Goal: Task Accomplishment & Management: Use online tool/utility

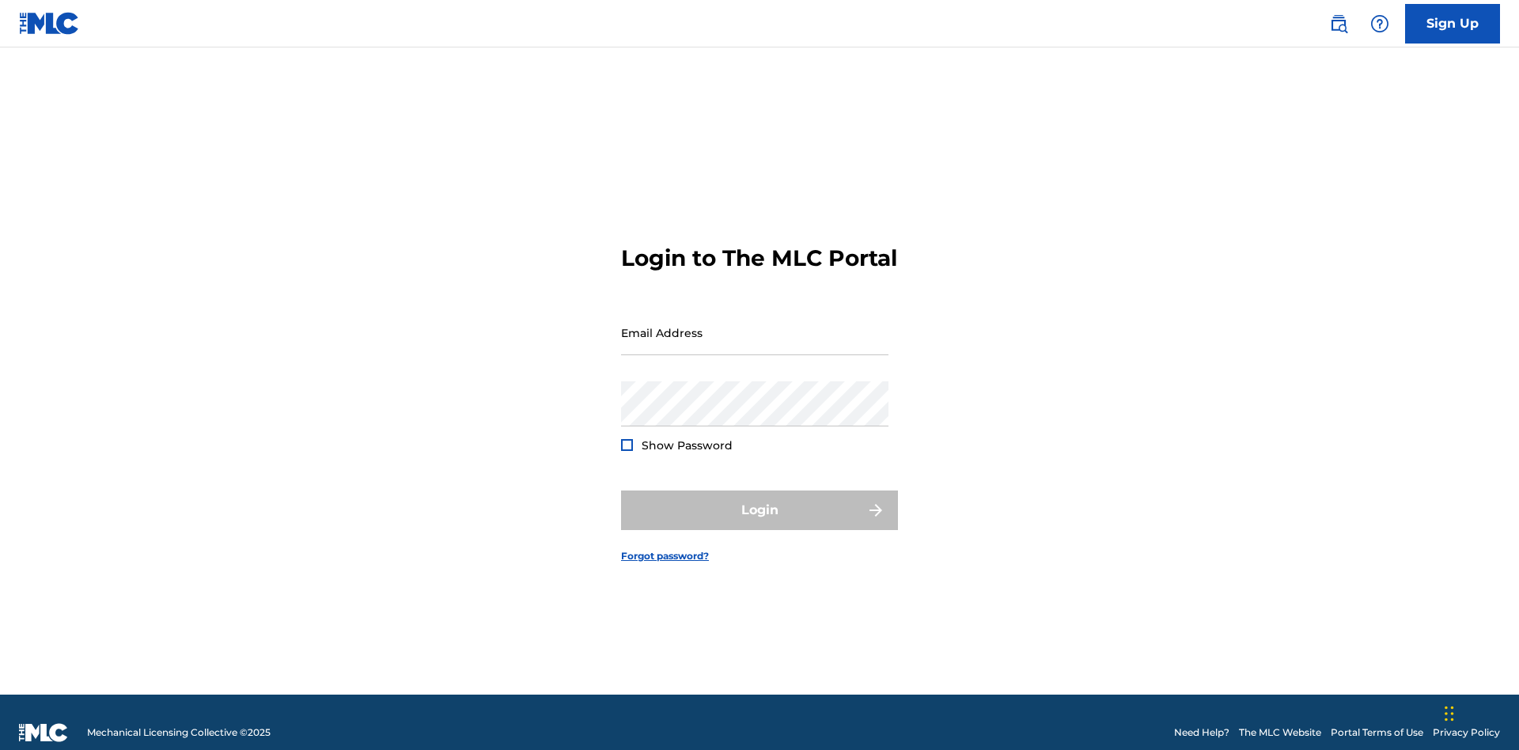
scroll to position [21, 0]
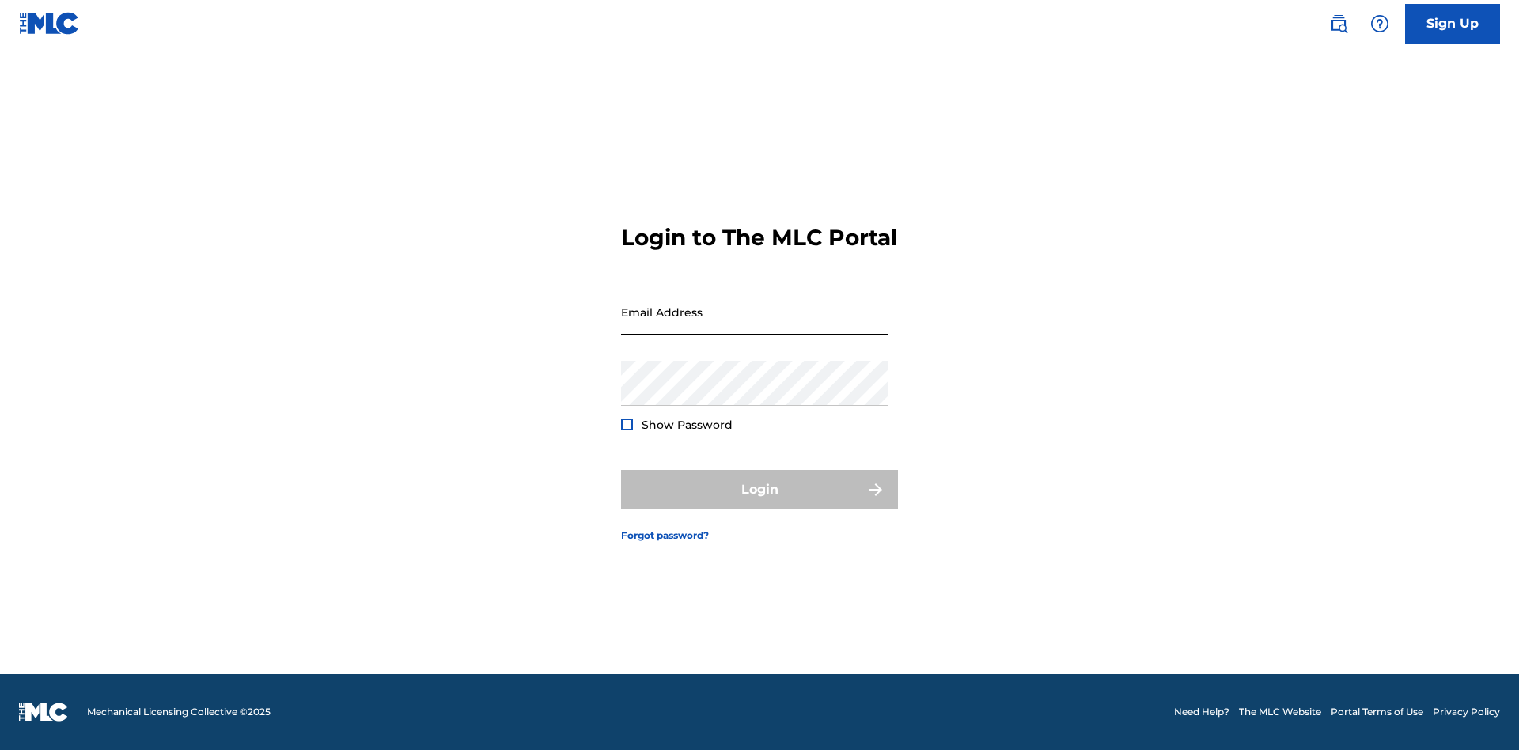
click at [755, 325] on input "Email Address" at bounding box center [754, 311] width 267 height 45
type input "[EMAIL_ADDRESS][DOMAIN_NAME]"
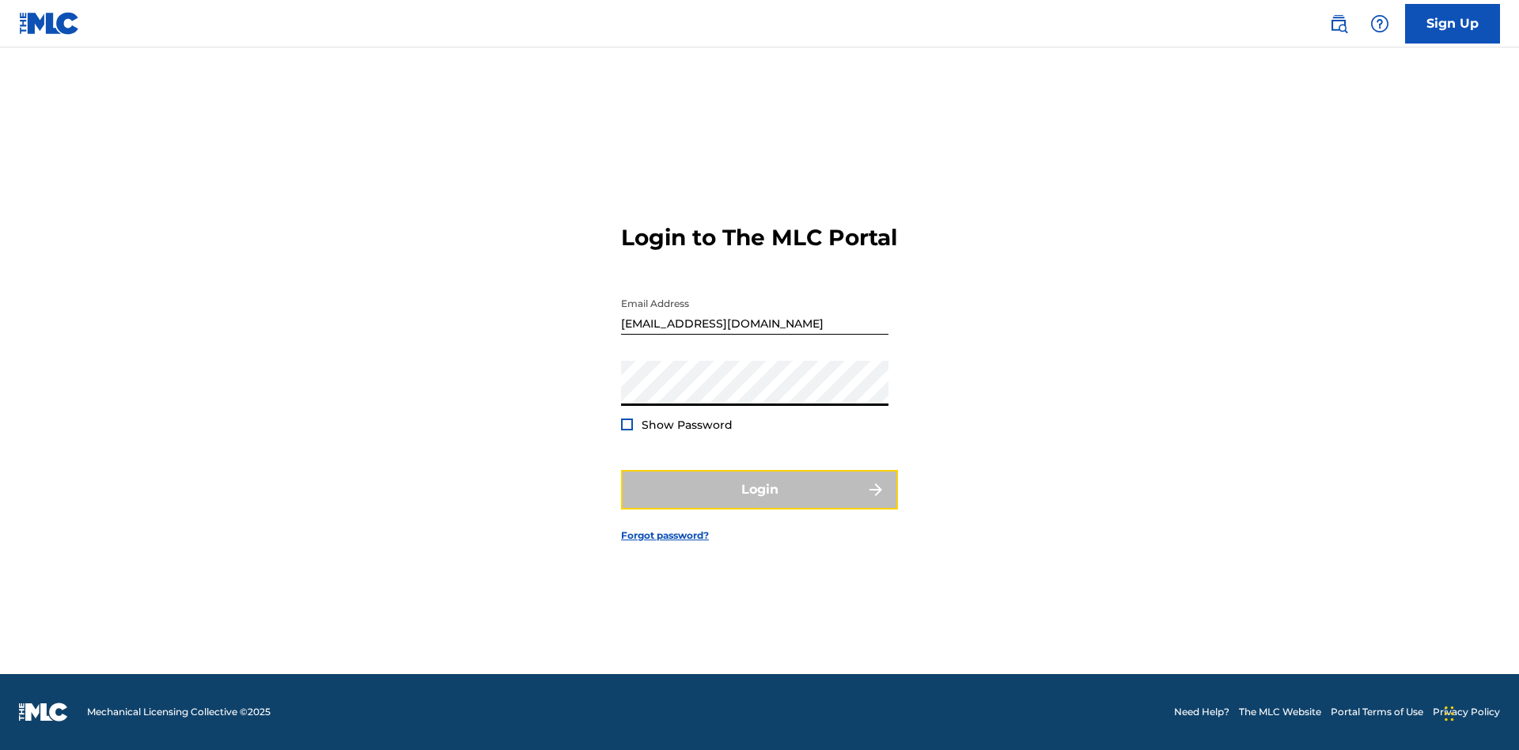
click at [759, 503] on button "Login" at bounding box center [759, 490] width 277 height 40
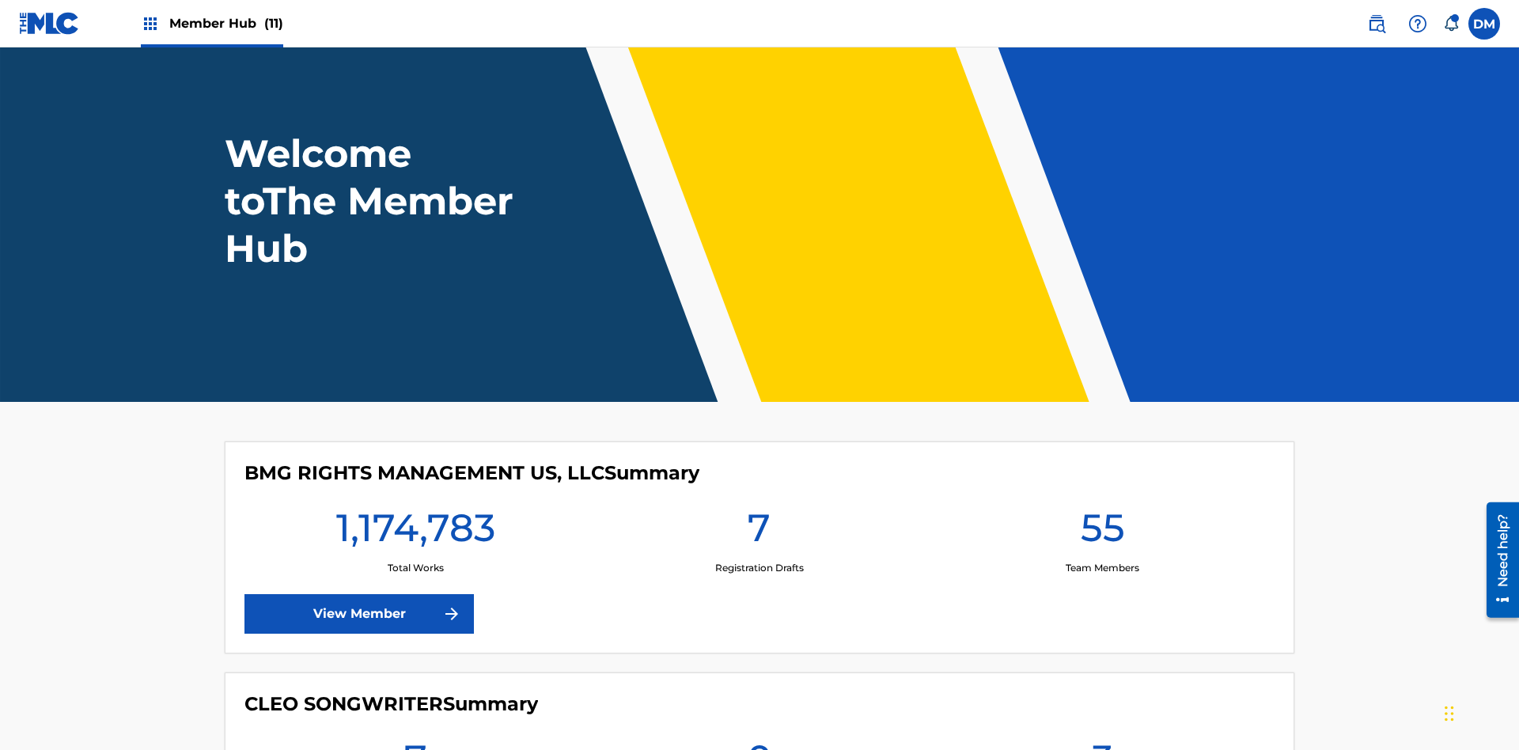
click at [225, 23] on span "Member Hub (11)" at bounding box center [226, 23] width 114 height 18
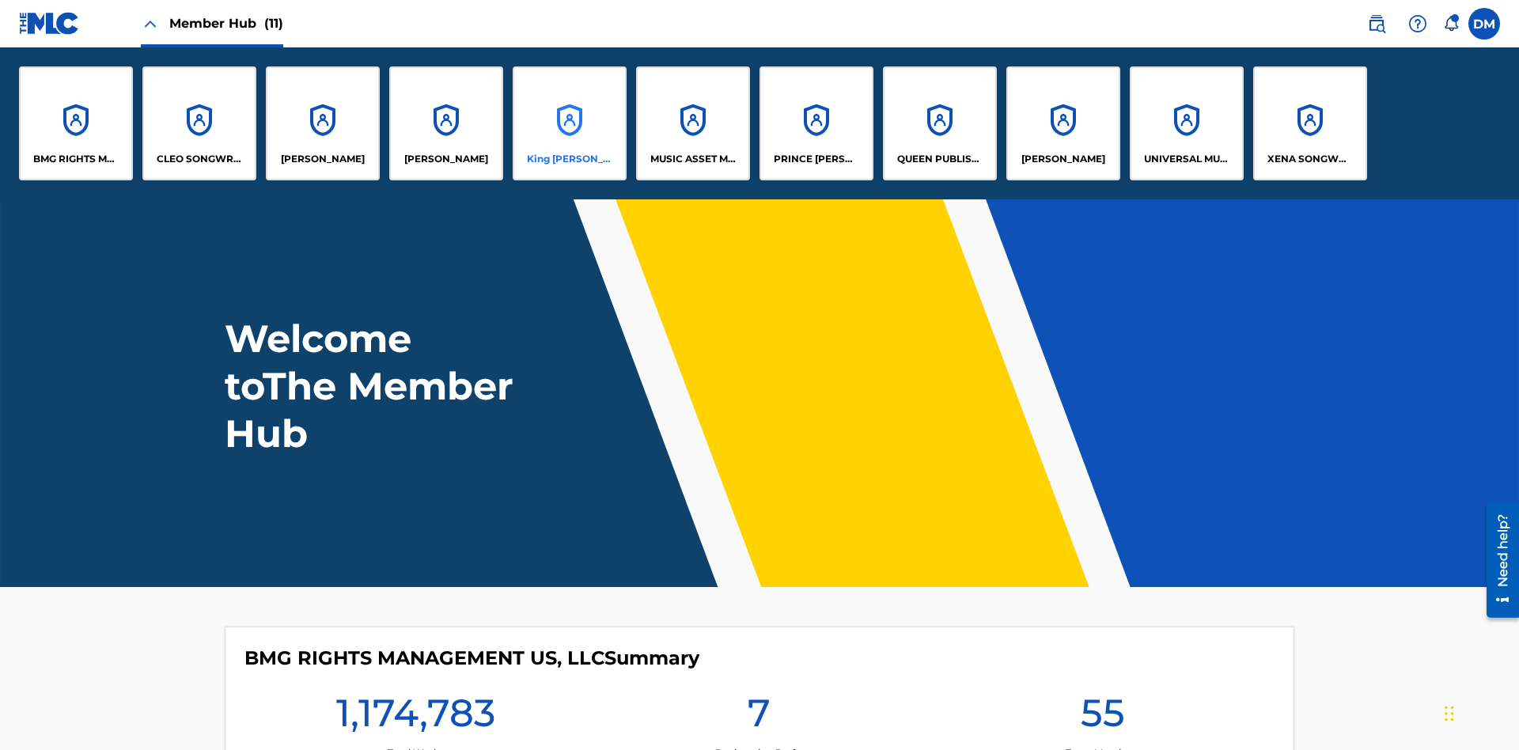
click at [569, 159] on p "King [PERSON_NAME]" at bounding box center [570, 159] width 86 height 14
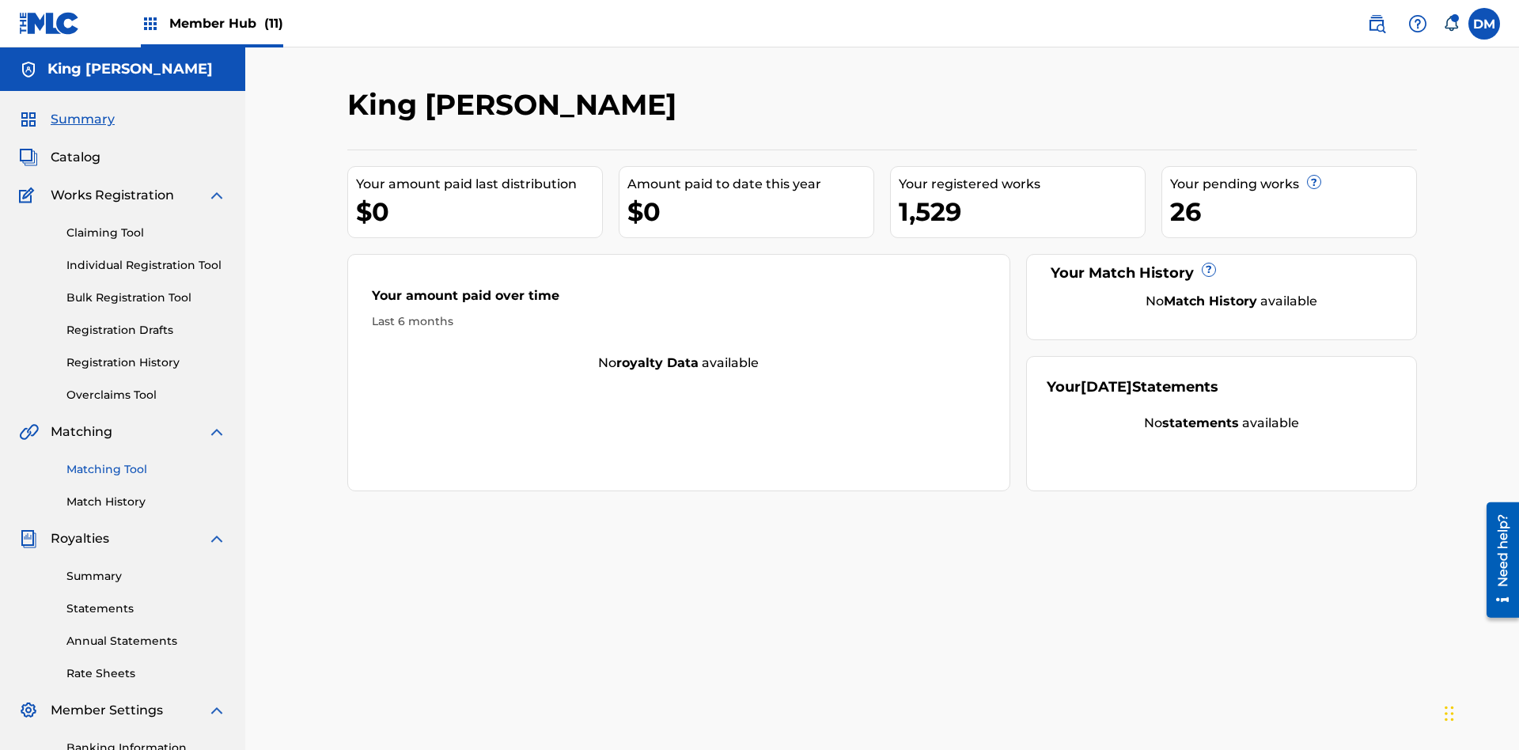
click at [146, 461] on link "Matching Tool" at bounding box center [146, 469] width 160 height 17
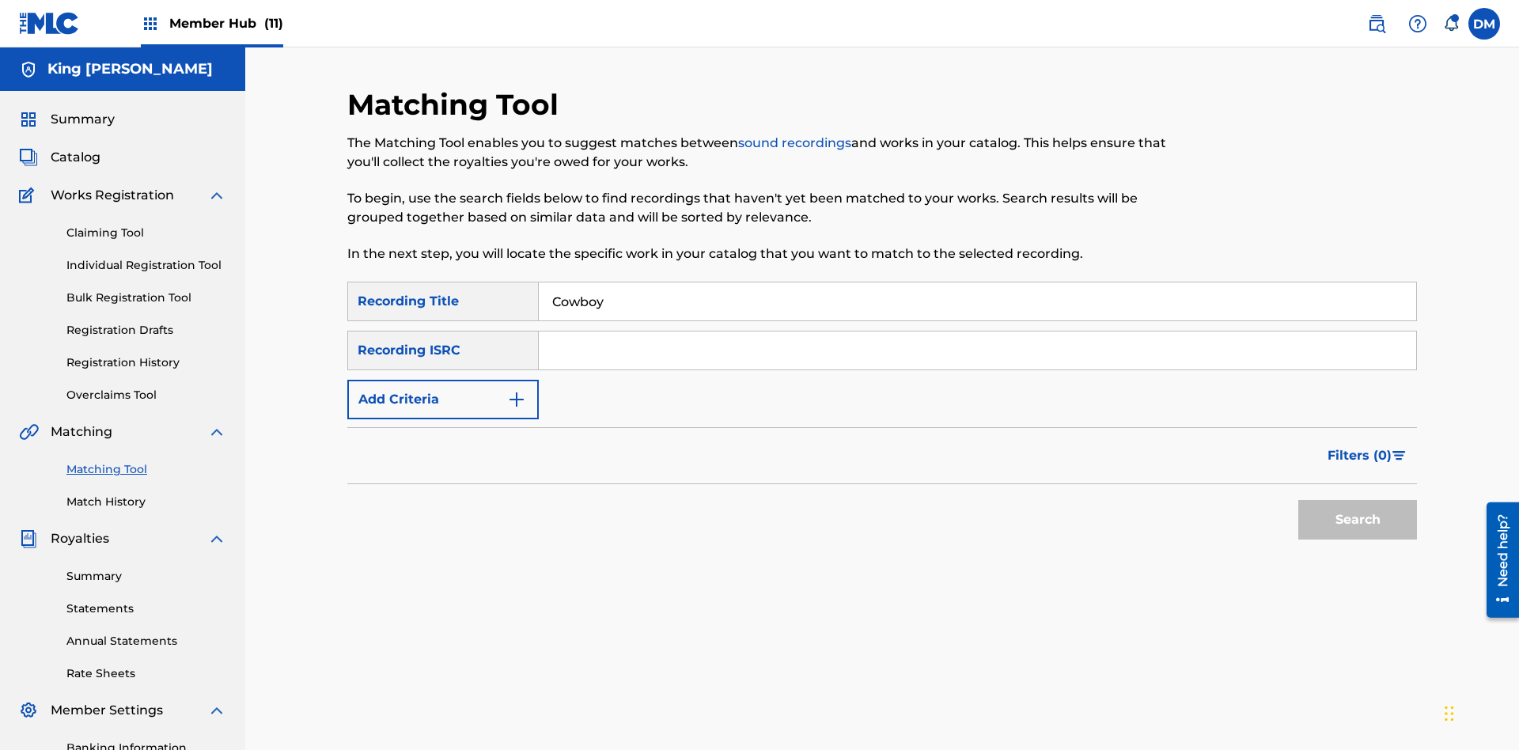
type input "Cowboy"
click at [1360, 446] on span "Filters ( 0 )" at bounding box center [1359, 455] width 64 height 19
click at [0, 0] on input "Search Form" at bounding box center [0, 0] width 0 height 0
click at [0, 0] on button "Apply Filters" at bounding box center [0, 0] width 0 height 0
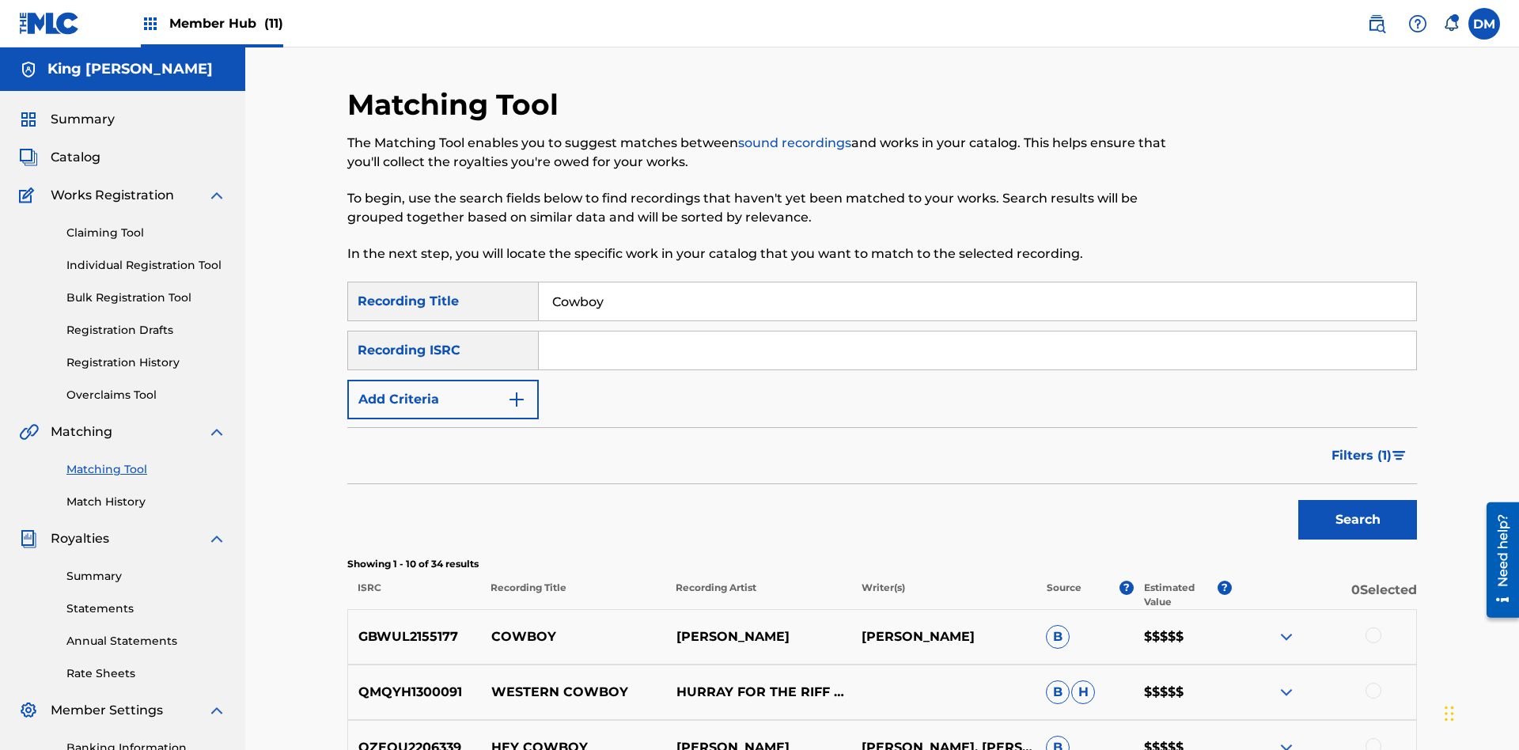
click at [977, 282] on input "Cowboy" at bounding box center [977, 301] width 877 height 38
click at [977, 282] on input "Search Form" at bounding box center [977, 301] width 877 height 38
type input "Hocus Pocus"
click at [1360, 446] on span "Filters ( 1 )" at bounding box center [1361, 455] width 60 height 19
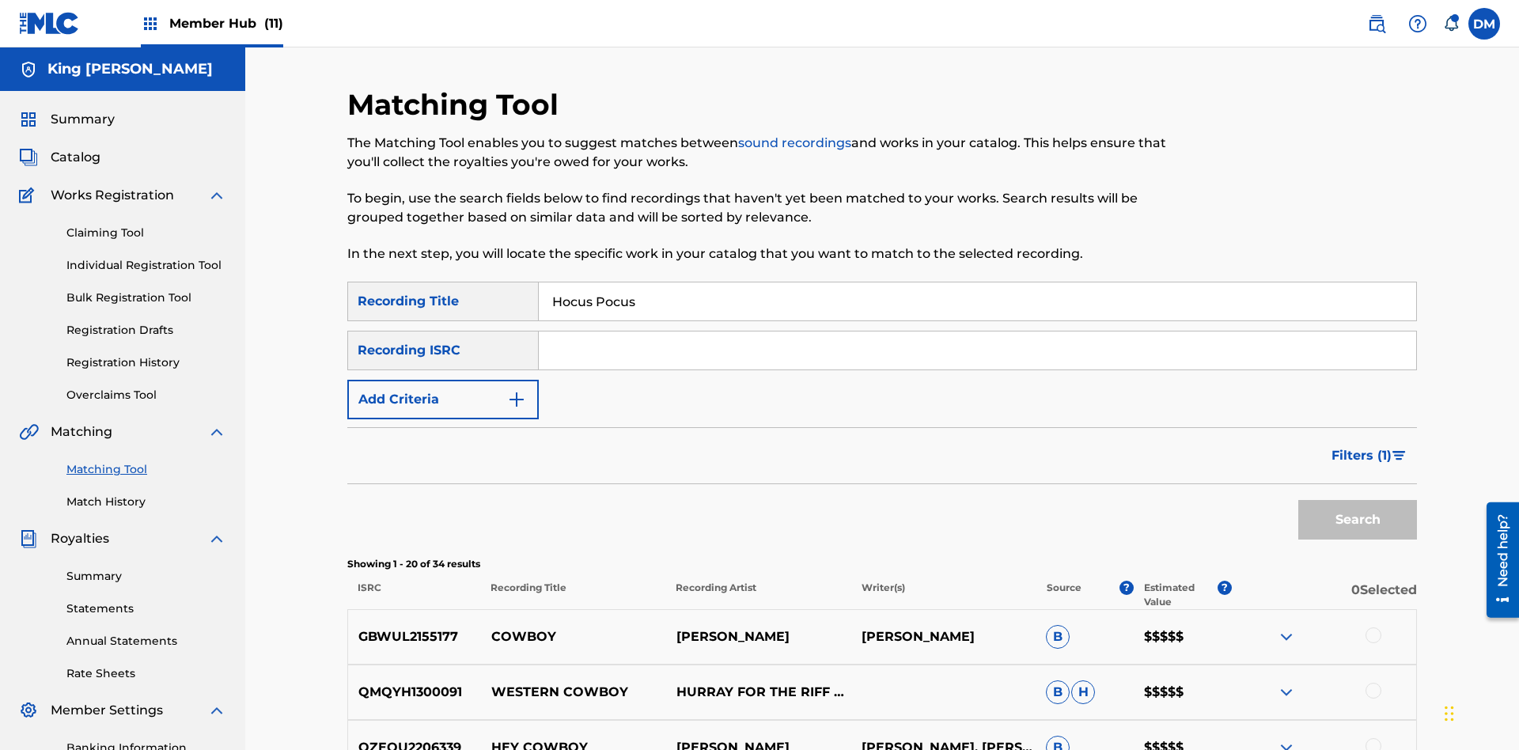
click at [0, 0] on input "Search Form" at bounding box center [0, 0] width 0 height 0
click at [0, 0] on button "Apply Filters" at bounding box center [0, 0] width 0 height 0
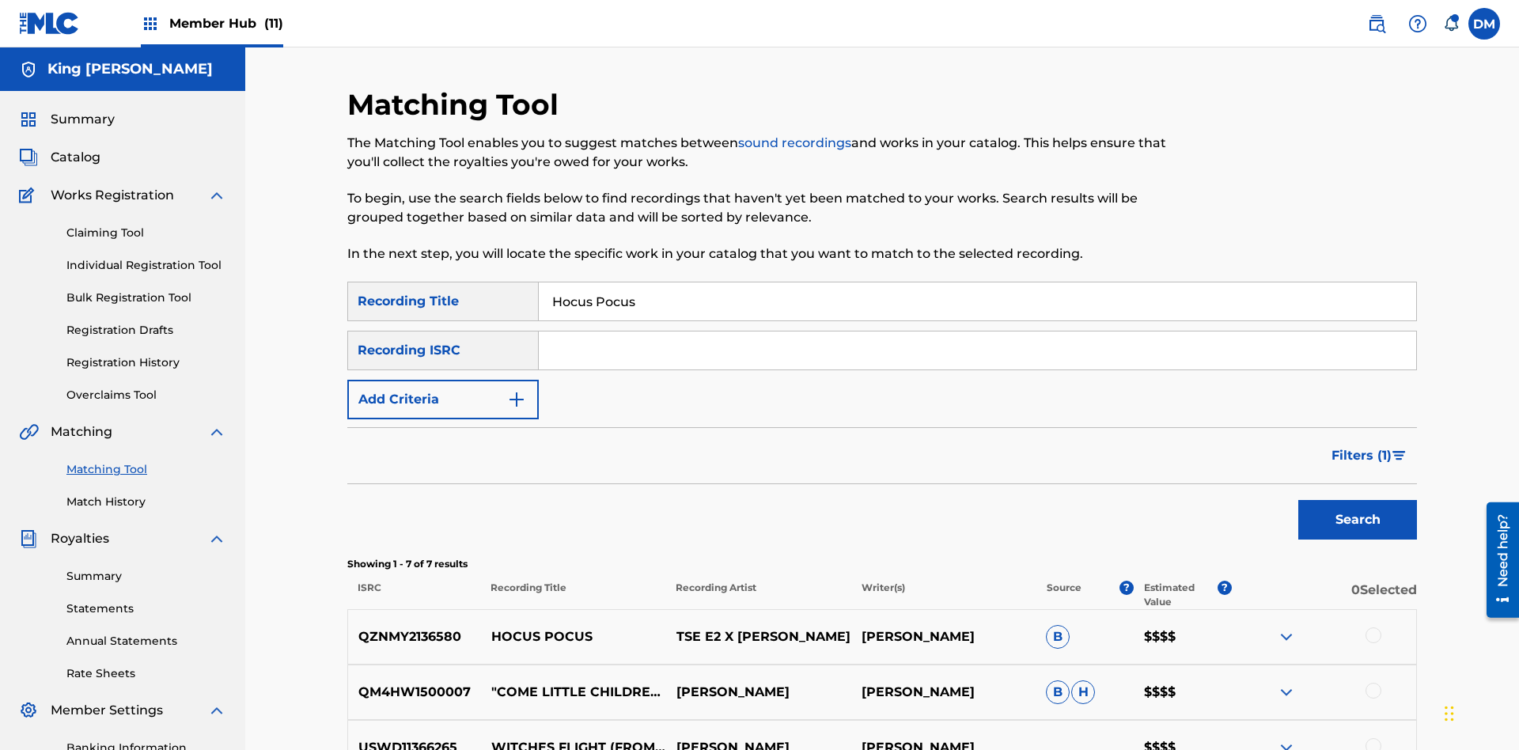
click at [977, 282] on input "Hocus Pocus" at bounding box center [977, 301] width 877 height 38
click at [977, 282] on input "Search Form" at bounding box center [977, 301] width 877 height 38
type input "[PERSON_NAME]"
click at [1360, 446] on span "Filters ( 1 )" at bounding box center [1361, 455] width 60 height 19
click at [0, 0] on input "Search Form" at bounding box center [0, 0] width 0 height 0
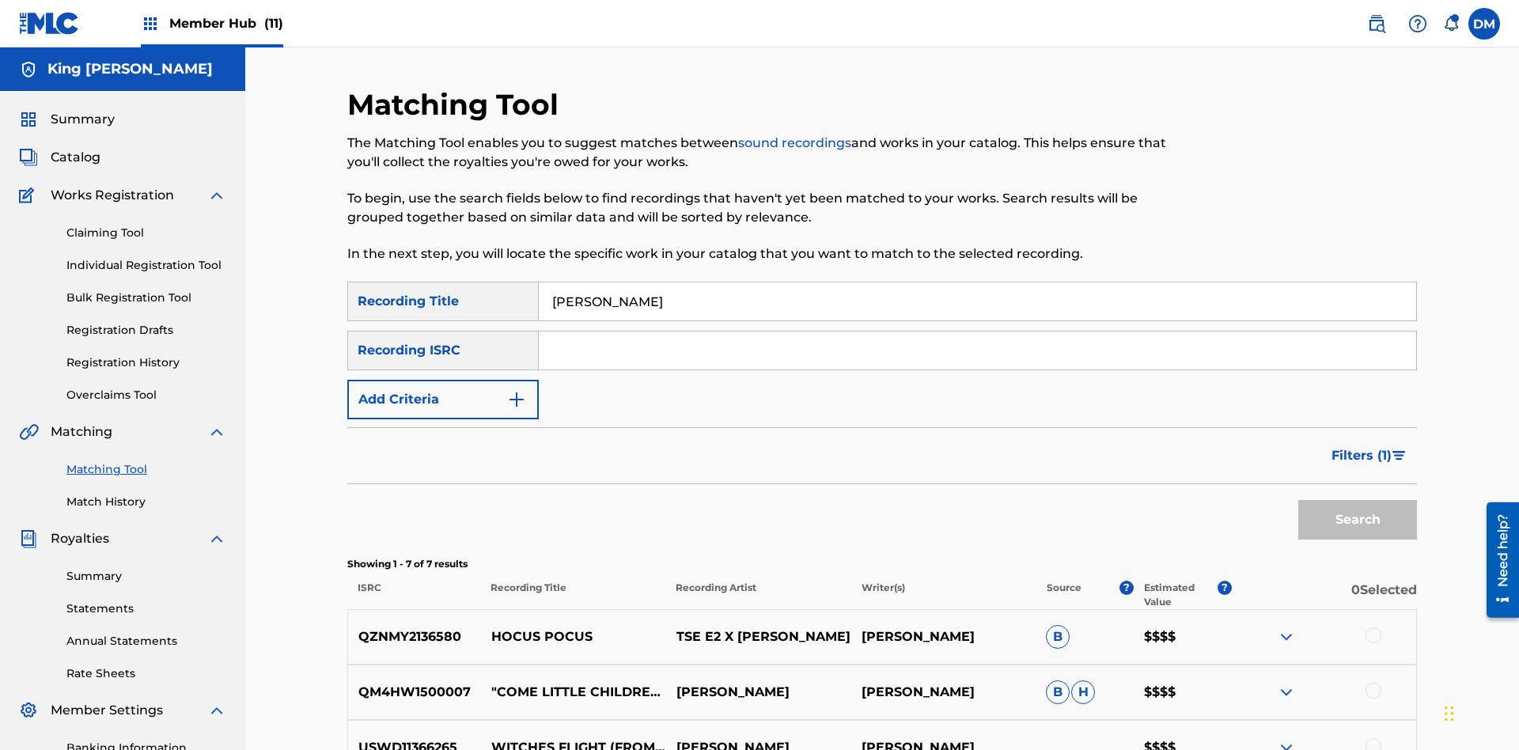
click at [0, 0] on button "Apply Filters" at bounding box center [0, 0] width 0 height 0
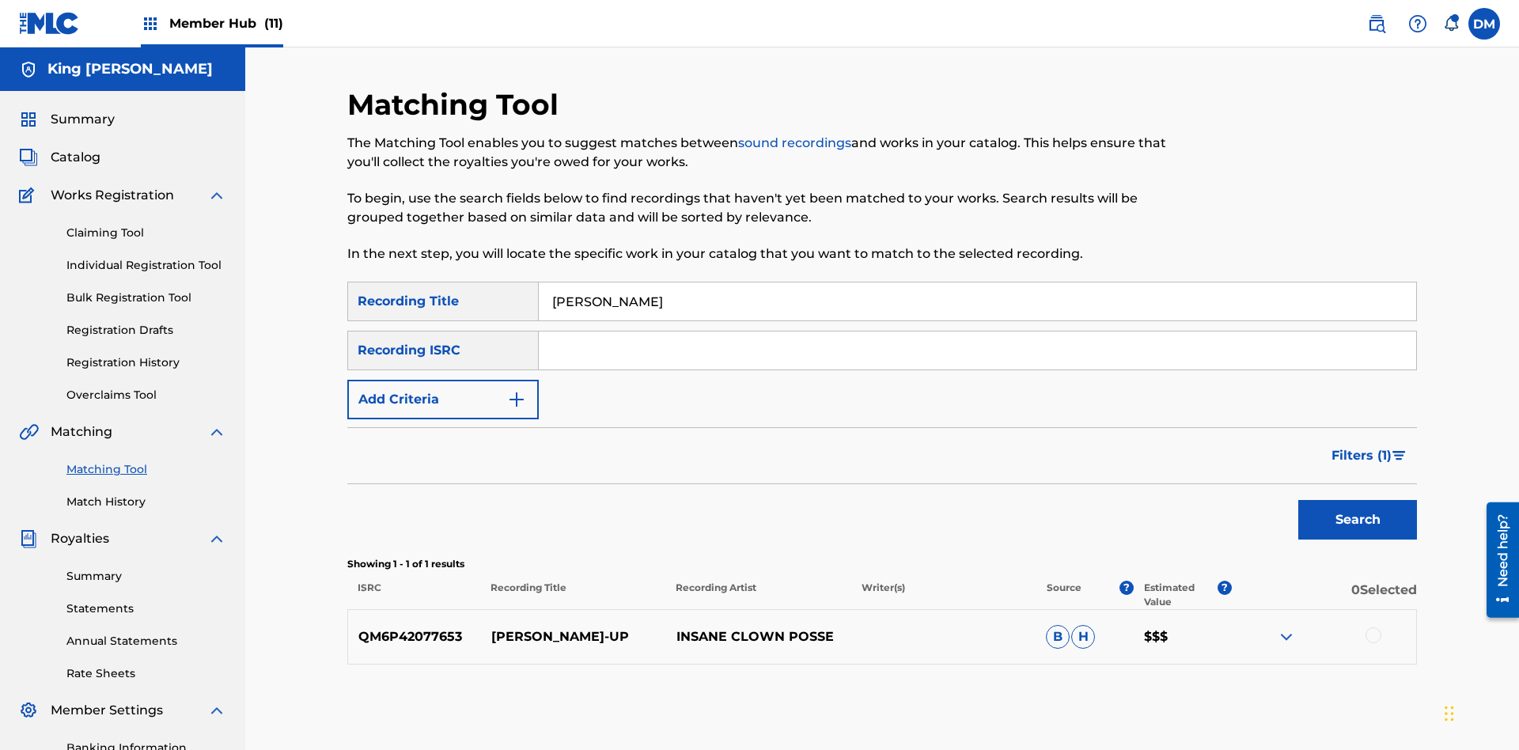
scroll to position [231, 0]
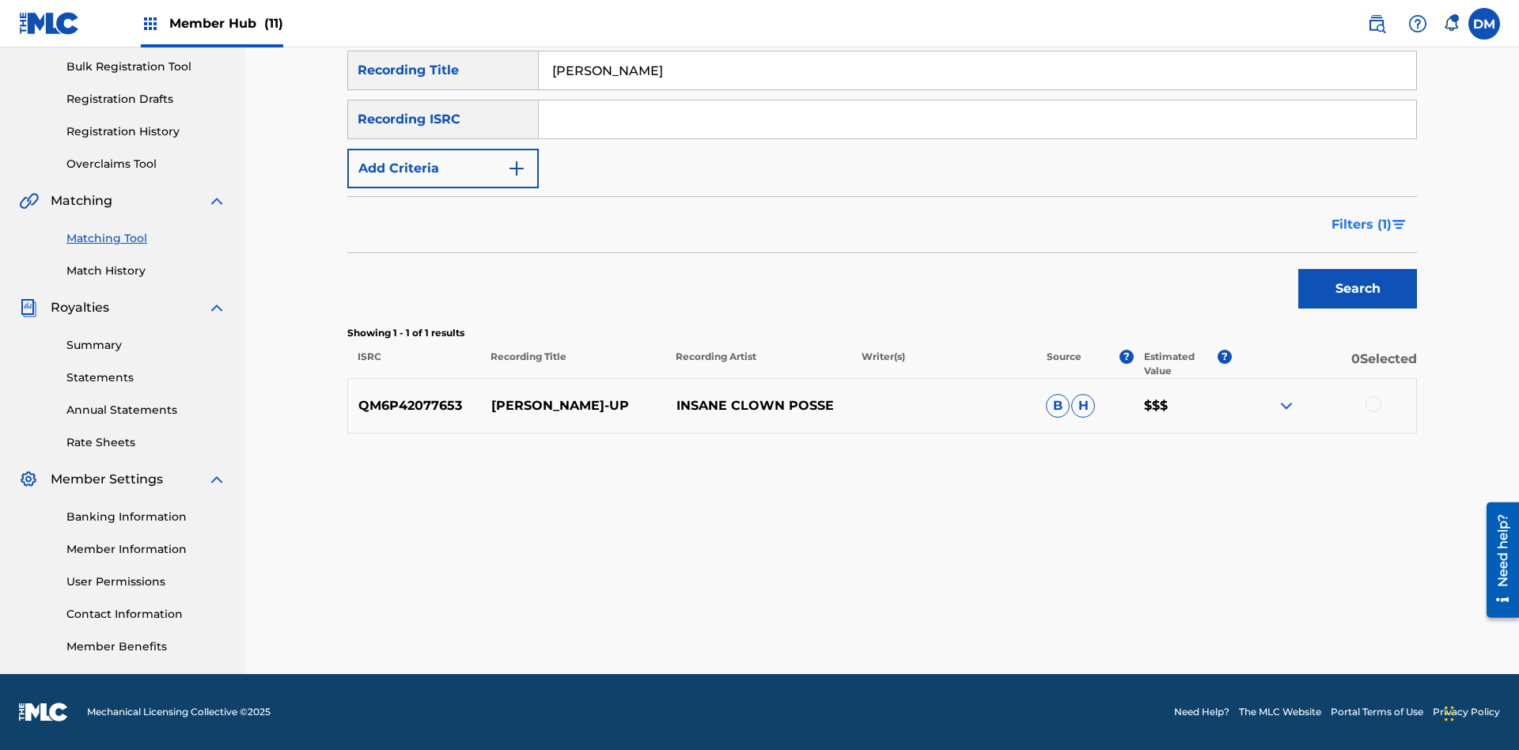
click at [977, 89] on input "[PERSON_NAME]" at bounding box center [977, 70] width 877 height 38
click at [977, 89] on input "Search Form" at bounding box center [977, 70] width 877 height 38
type input "[PERSON_NAME]"
click at [1360, 225] on span "Filters ( 1 )" at bounding box center [1361, 224] width 60 height 19
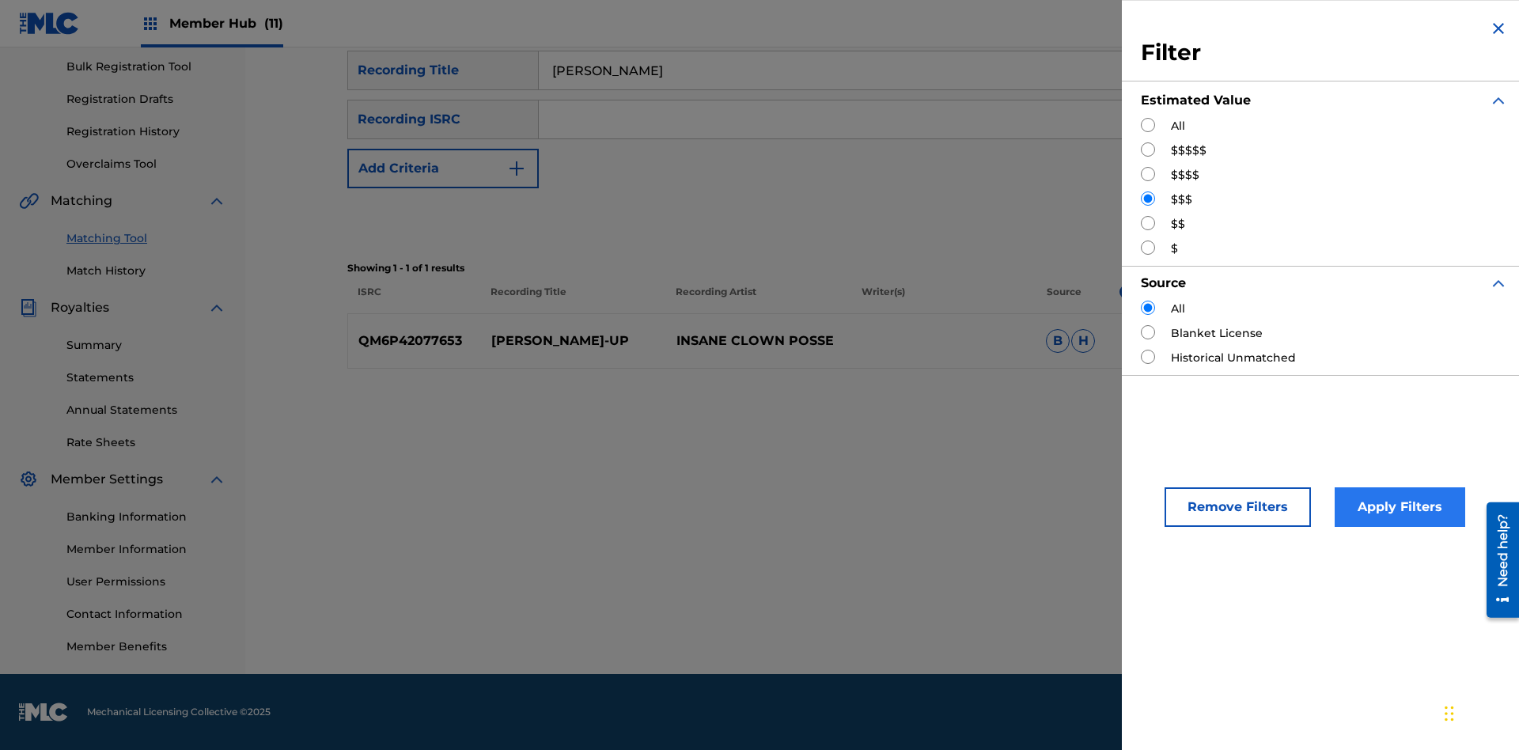
click at [1148, 223] on input "Search Form" at bounding box center [1147, 223] width 14 height 14
click at [1397, 507] on button "Apply Filters" at bounding box center [1399, 507] width 131 height 40
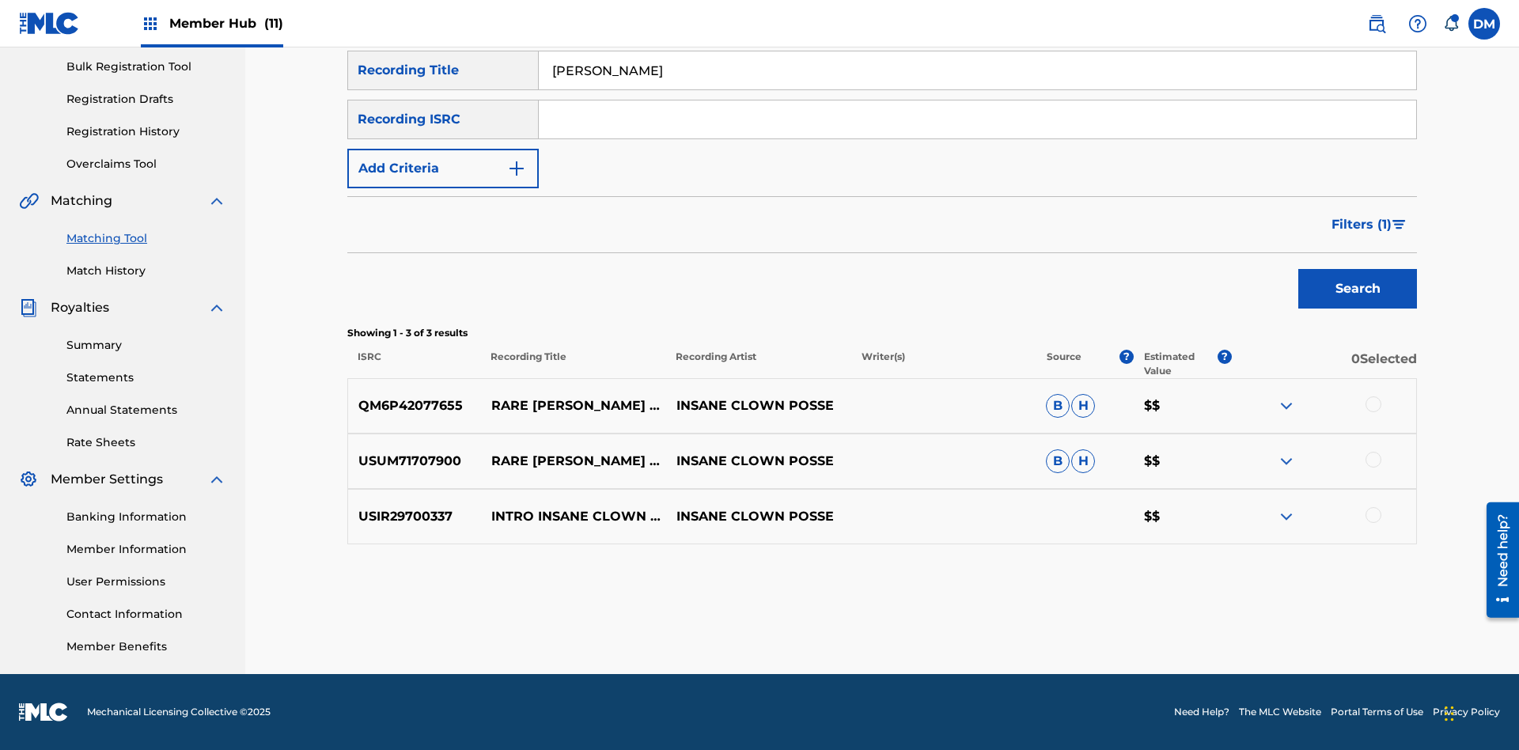
click at [977, 89] on input "[PERSON_NAME]" at bounding box center [977, 70] width 877 height 38
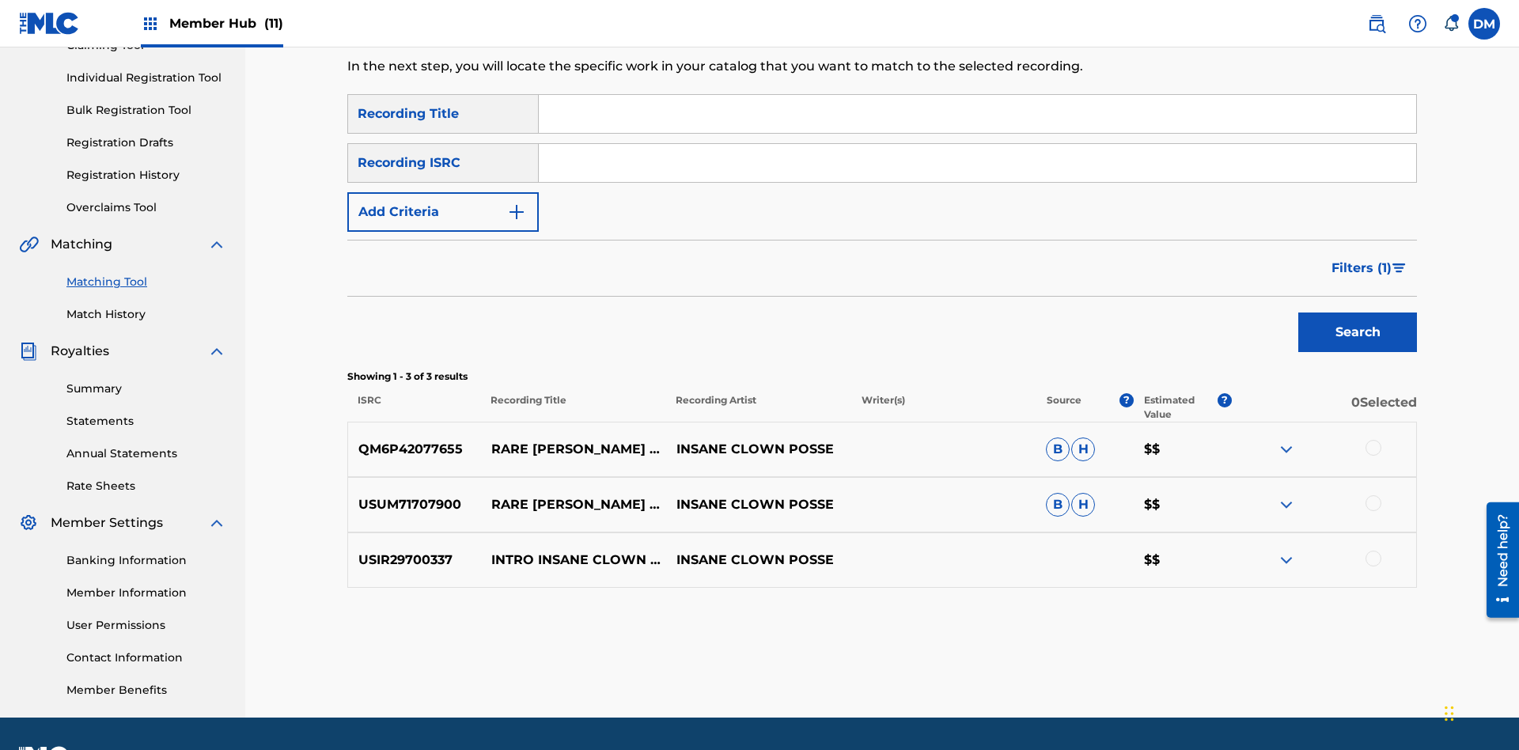
click at [977, 114] on input "Search Form" at bounding box center [977, 114] width 877 height 38
type input "[PERSON_NAME]"
click at [1360, 259] on span "Filters ( 1 )" at bounding box center [1361, 268] width 60 height 19
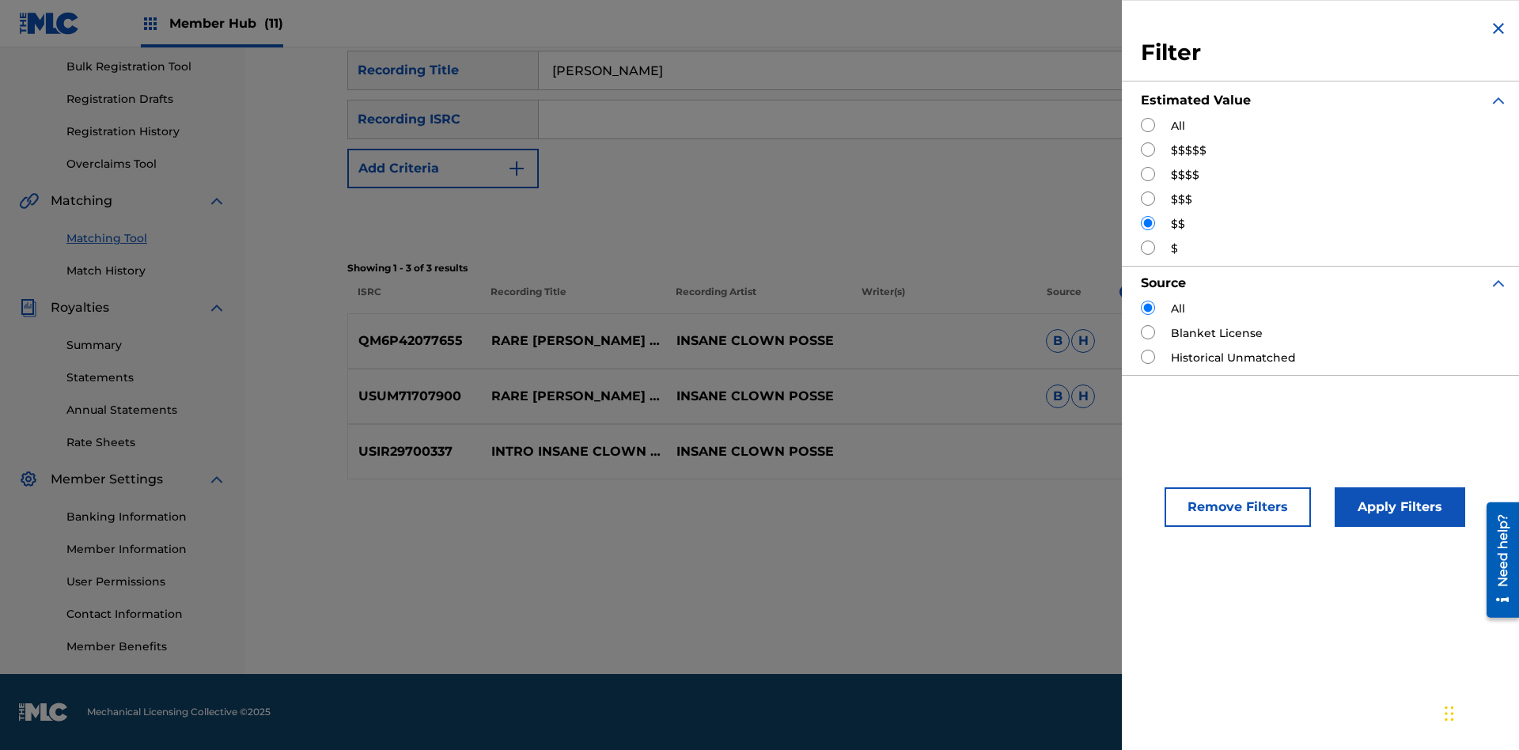
click at [1148, 248] on input "Search Form" at bounding box center [1147, 247] width 14 height 14
radio input "true"
click at [1397, 507] on button "Apply Filters" at bounding box center [1399, 507] width 131 height 40
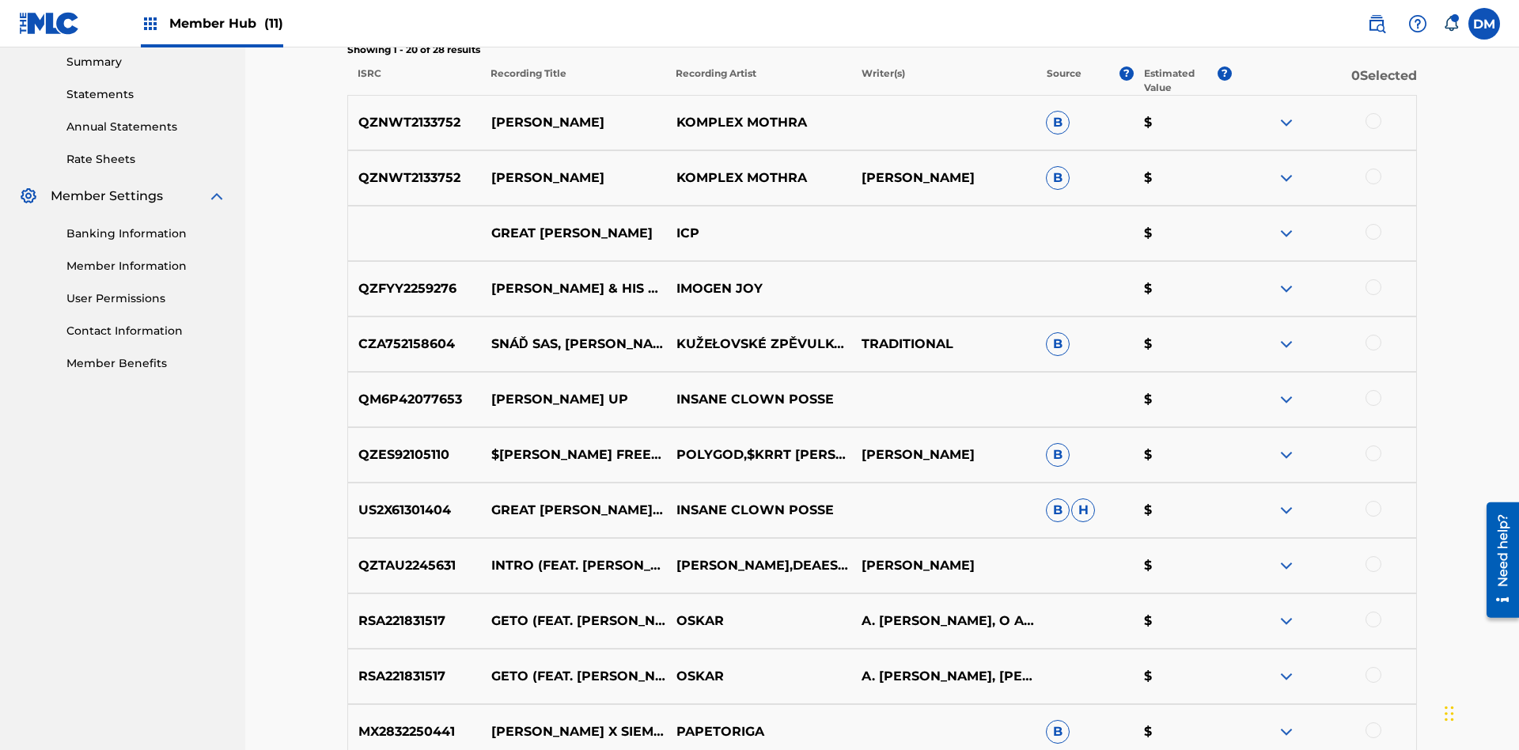
scroll to position [532, 0]
